Goal: Transaction & Acquisition: Purchase product/service

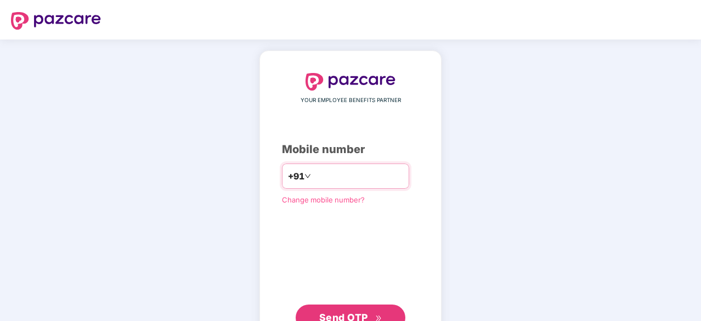
click at [317, 170] on input "number" at bounding box center [358, 176] width 90 height 18
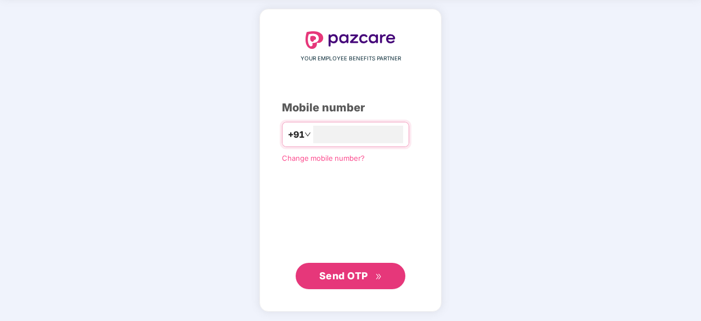
type input "**********"
click at [336, 275] on span "Send OTP" at bounding box center [343, 276] width 49 height 12
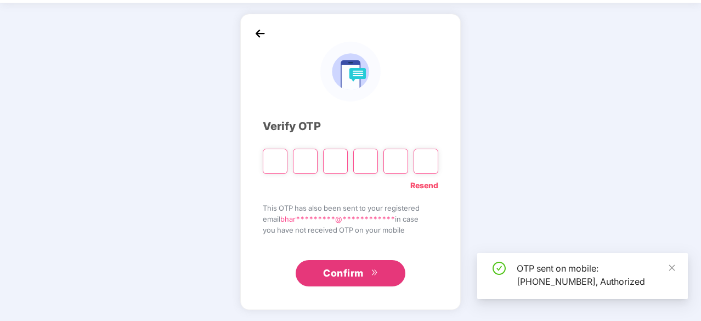
scroll to position [36, 0]
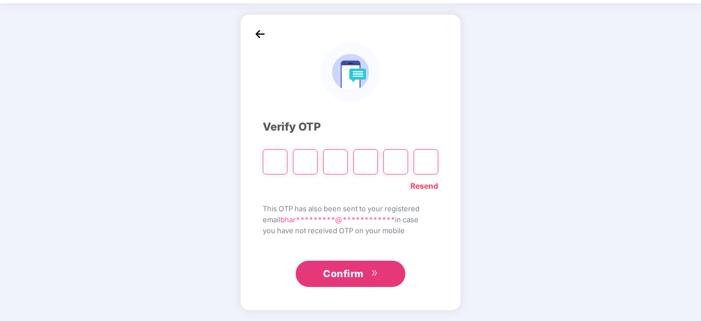
type input "*"
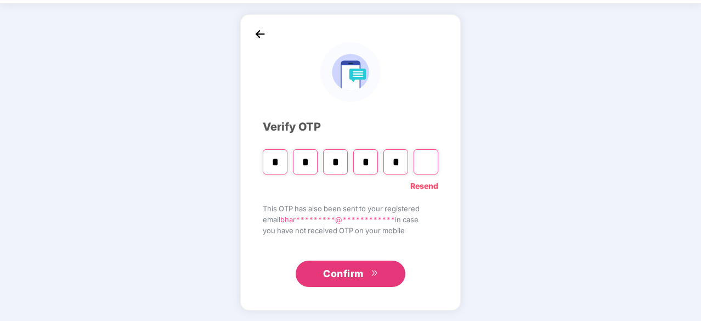
type input "*"
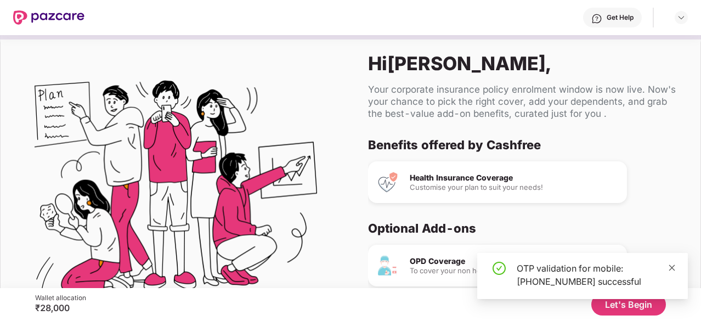
click at [670, 268] on icon "close" at bounding box center [672, 268] width 8 height 8
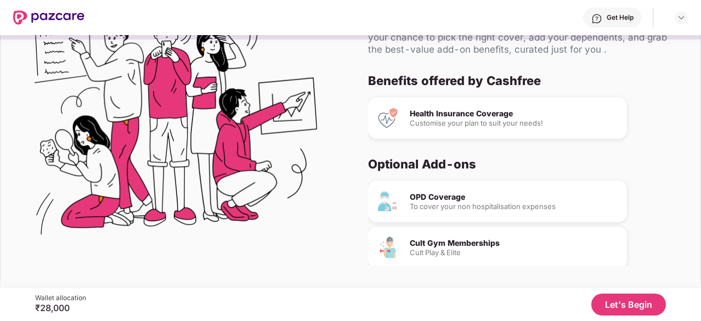
click at [416, 125] on div "Customise your plan to suit your needs!" at bounding box center [514, 123] width 208 height 7
click at [386, 120] on img at bounding box center [388, 118] width 22 height 22
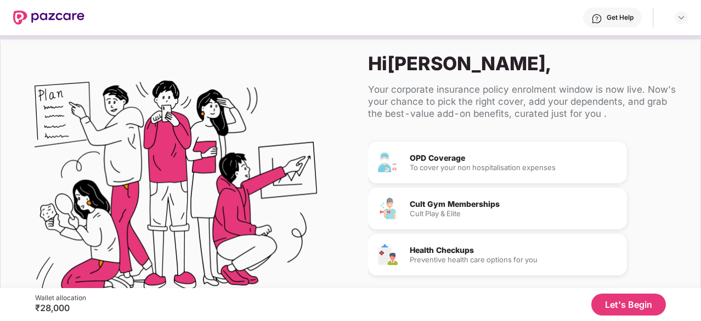
scroll to position [64, 0]
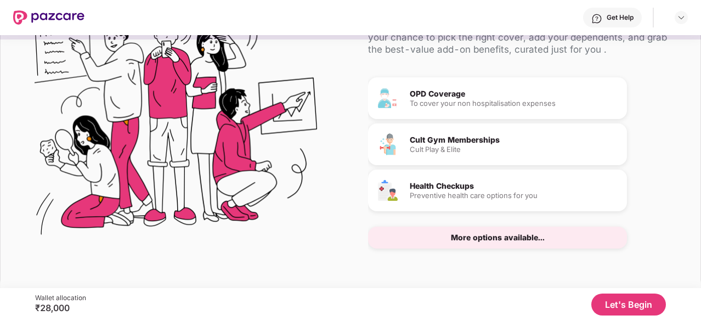
click at [633, 306] on button "Let's Begin" at bounding box center [628, 304] width 75 height 22
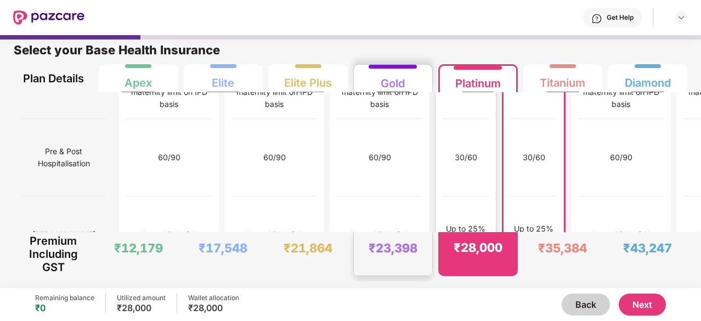
scroll to position [1213, 0]
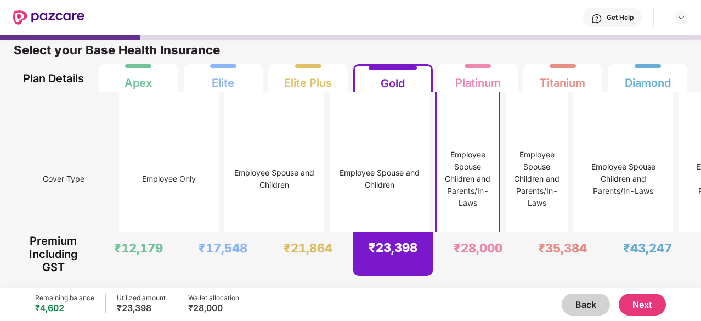
scroll to position [0, 0]
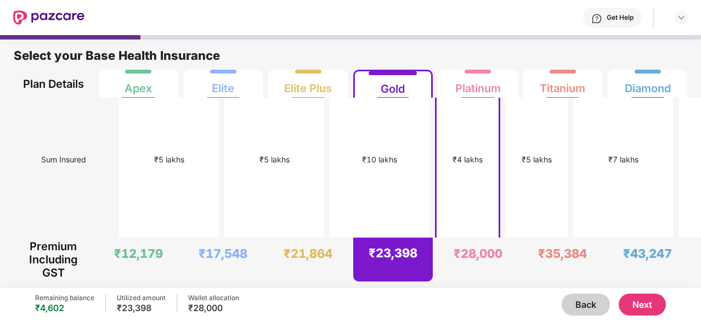
scroll to position [205, 0]
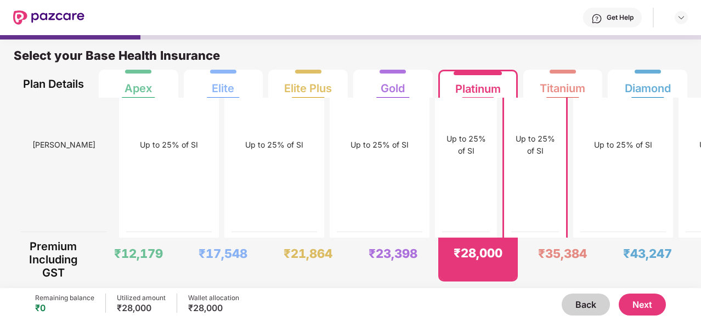
scroll to position [5, 0]
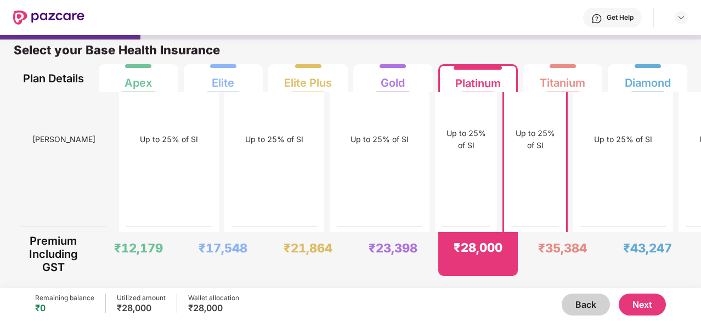
click at [650, 303] on button "Next" at bounding box center [642, 304] width 47 height 22
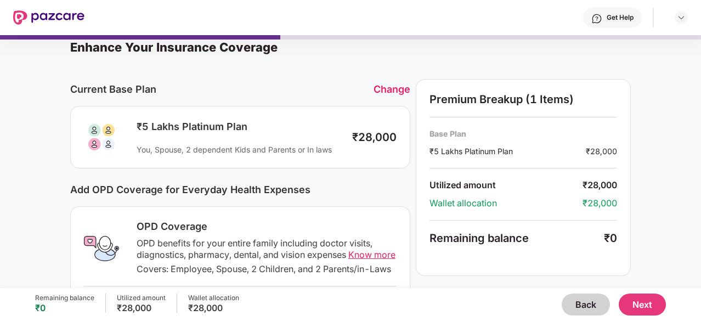
scroll to position [0, 0]
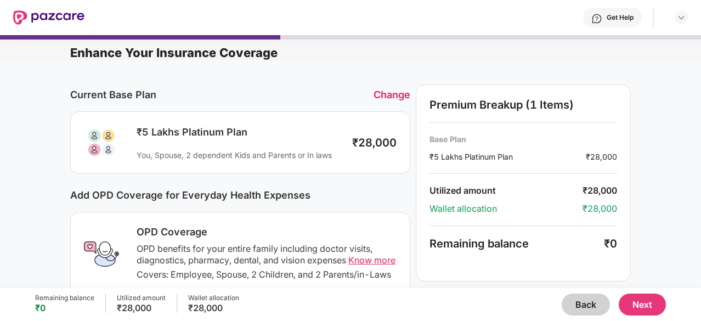
click at [647, 304] on button "Next" at bounding box center [642, 304] width 47 height 22
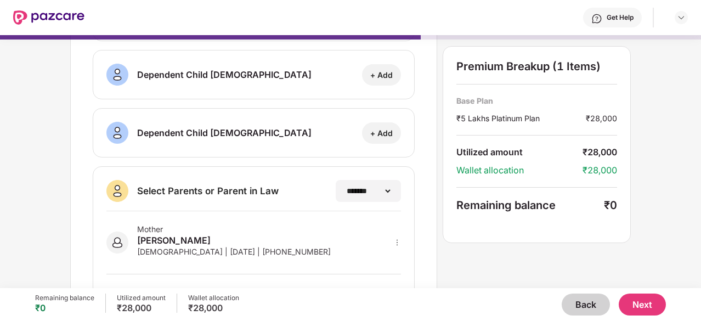
scroll to position [246, 0]
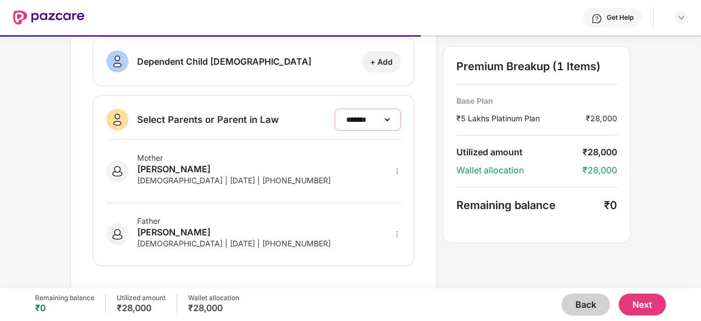
click at [386, 115] on select "**********" at bounding box center [368, 119] width 48 height 9
click at [421, 116] on div "**********" at bounding box center [253, 45] width 367 height 493
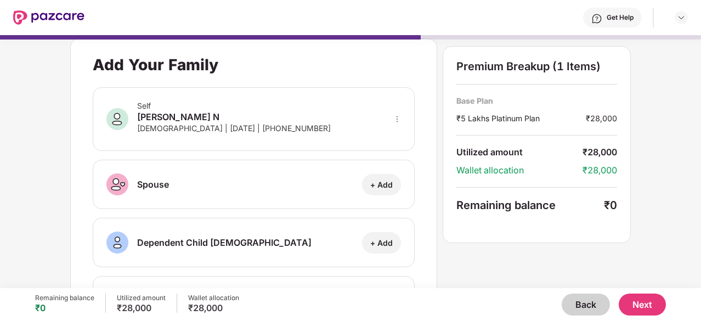
scroll to position [0, 0]
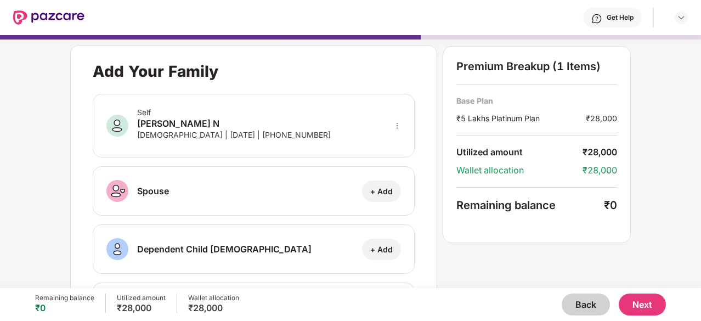
click at [645, 308] on button "Next" at bounding box center [642, 304] width 47 height 22
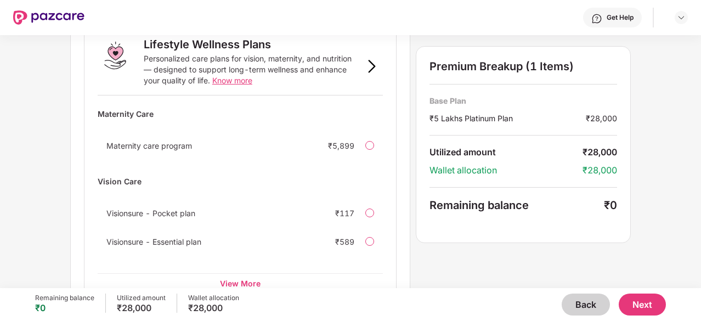
scroll to position [778, 0]
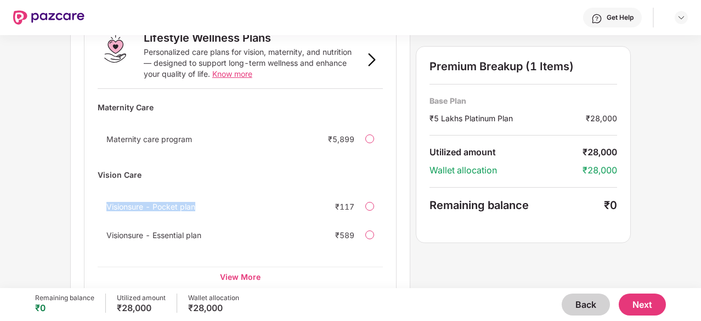
drag, startPoint x: 95, startPoint y: 182, endPoint x: 199, endPoint y: 180, distance: 103.1
click at [199, 180] on div "Lifestyle Wellness Plans Personalized care plans for vision, maternity, and nut…" at bounding box center [240, 159] width 313 height 283
copy span "Visionsure - Pocket plan"
click at [241, 230] on div "Visionsure - Essential plan" at bounding box center [198, 234] width 185 height 9
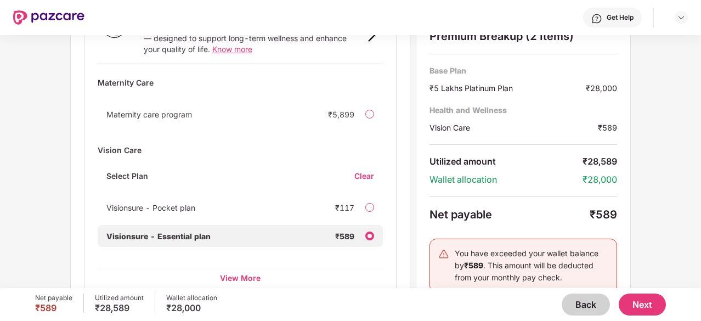
scroll to position [804, 0]
click at [373, 231] on div at bounding box center [369, 235] width 9 height 9
click at [369, 170] on div "Clear" at bounding box center [368, 175] width 29 height 10
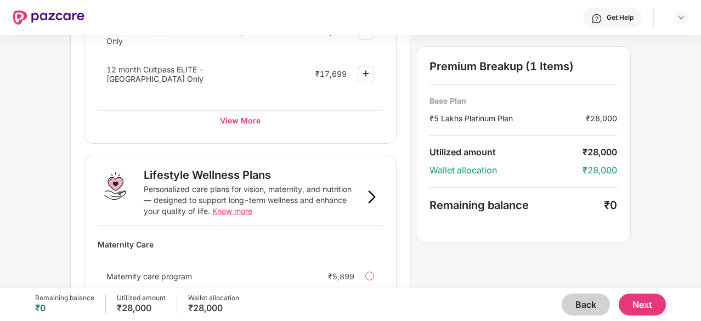
scroll to position [639, 0]
